Goal: Transaction & Acquisition: Download file/media

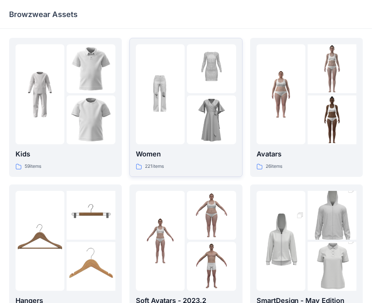
click at [214, 82] on img at bounding box center [211, 68] width 49 height 49
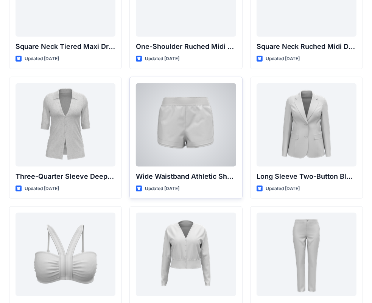
scroll to position [623, 0]
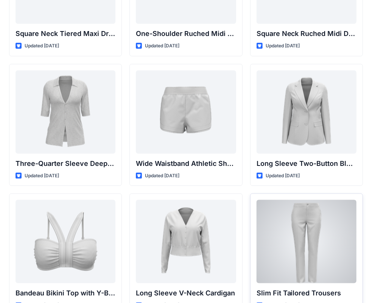
click at [337, 222] on div at bounding box center [307, 241] width 100 height 83
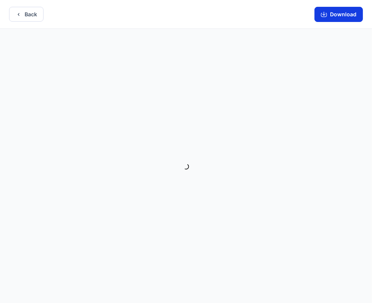
click at [339, 13] on button "Download" at bounding box center [339, 14] width 48 height 15
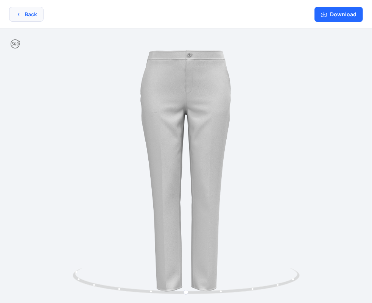
click at [22, 13] on button "Back" at bounding box center [26, 14] width 34 height 15
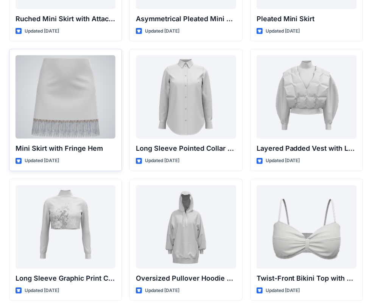
scroll to position [2216, 0]
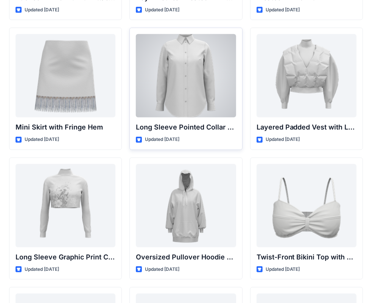
click at [151, 64] on div at bounding box center [186, 75] width 100 height 83
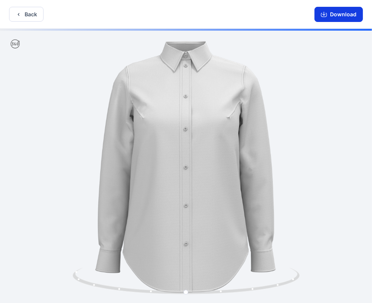
click at [336, 16] on button "Download" at bounding box center [339, 14] width 48 height 15
click at [26, 13] on button "Back" at bounding box center [26, 14] width 34 height 15
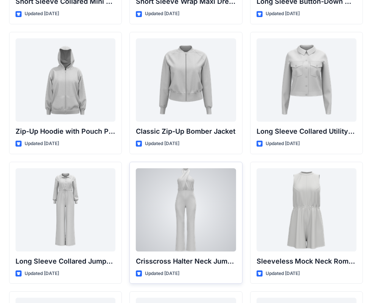
scroll to position [1409, 0]
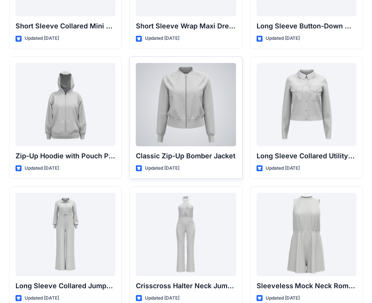
click at [145, 76] on div at bounding box center [186, 104] width 100 height 83
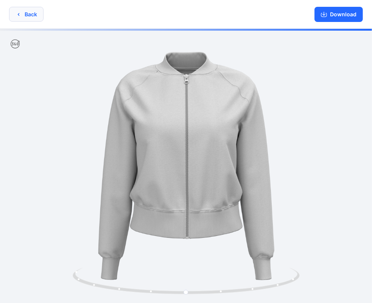
click at [17, 10] on button "Back" at bounding box center [26, 14] width 34 height 15
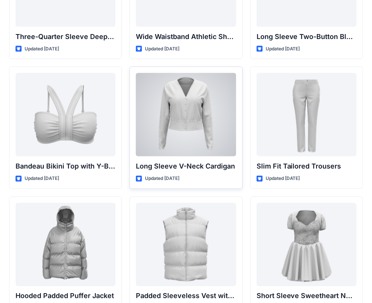
scroll to position [727, 0]
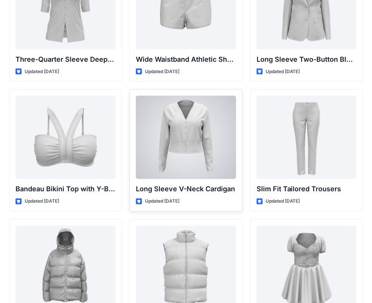
click at [167, 116] on div at bounding box center [186, 137] width 100 height 83
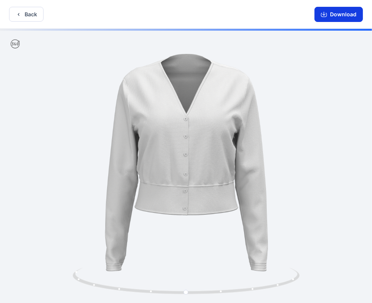
click at [345, 16] on button "Download" at bounding box center [339, 14] width 48 height 15
